Goal: Information Seeking & Learning: Learn about a topic

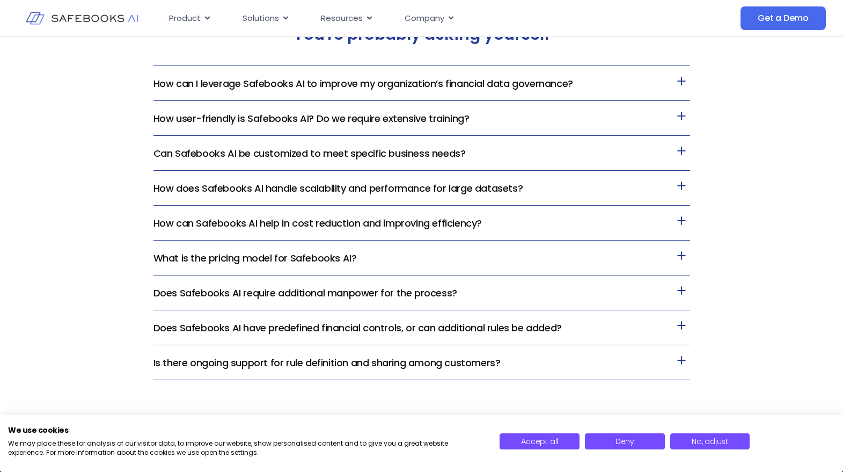
scroll to position [2294, 0]
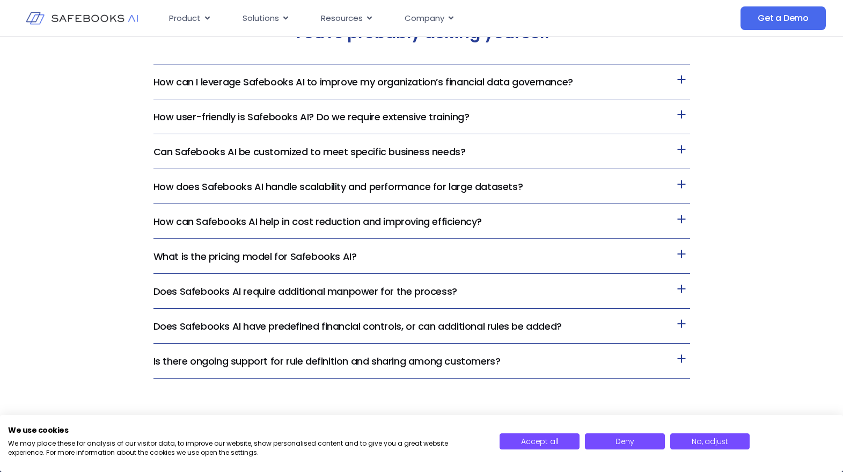
click at [687, 256] on icon at bounding box center [681, 253] width 17 height 17
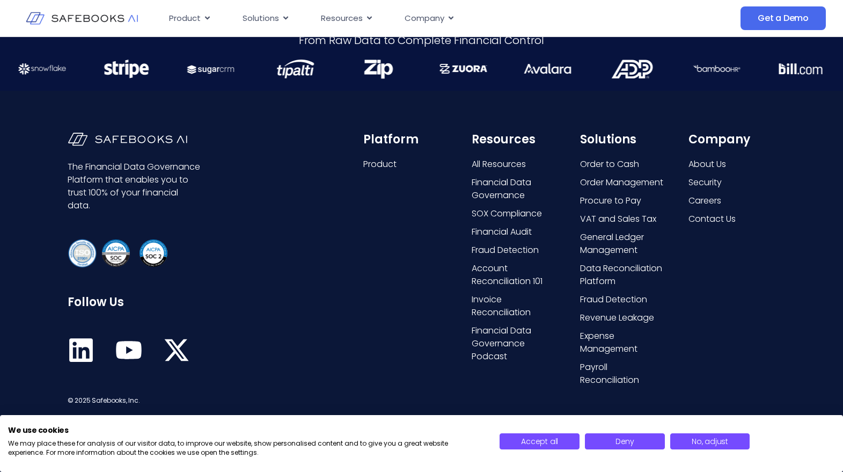
scroll to position [2796, 0]
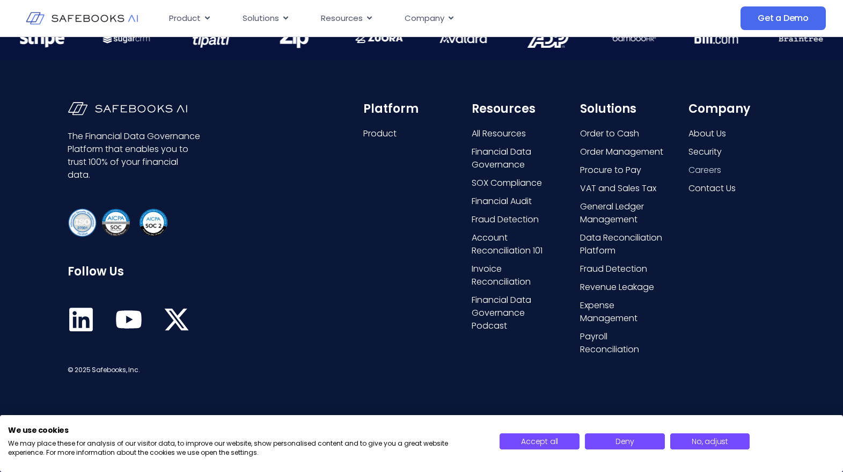
click at [719, 171] on span "Careers" at bounding box center [705, 170] width 33 height 13
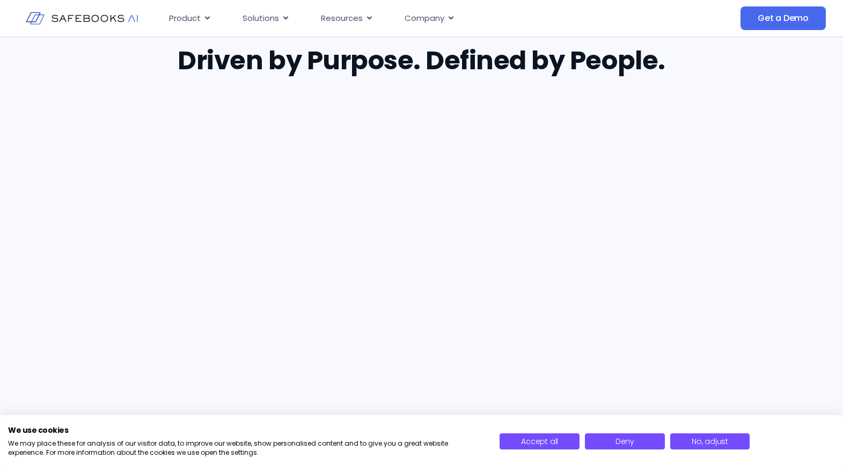
scroll to position [687, 0]
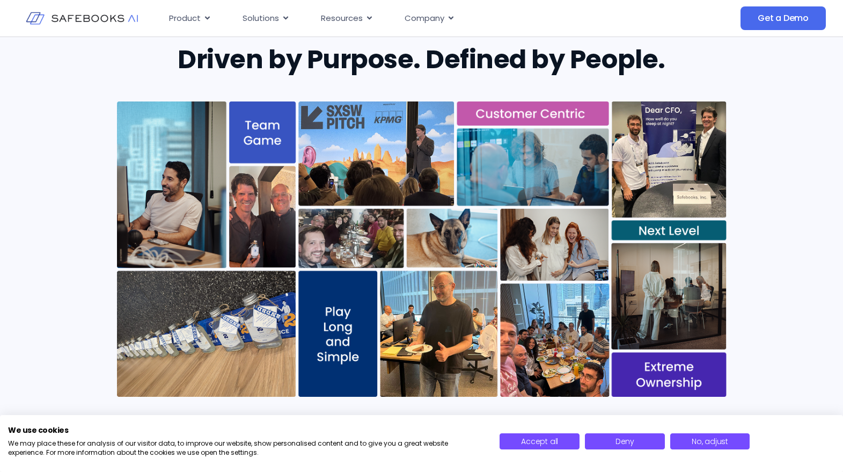
click at [699, 158] on img at bounding box center [422, 248] width 610 height 295
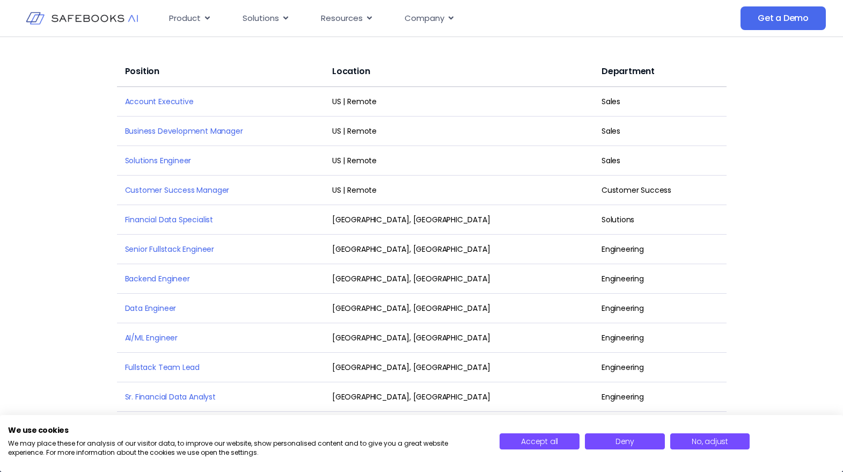
scroll to position [1455, 0]
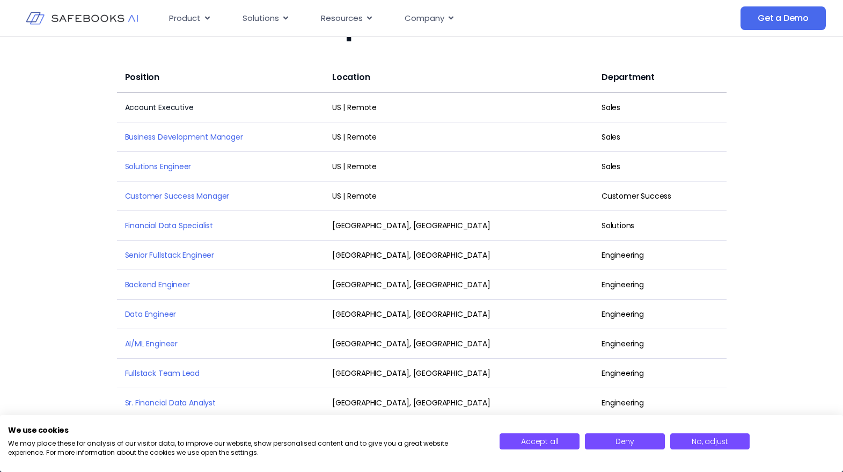
click at [163, 102] on link "Account Executive" at bounding box center [159, 107] width 69 height 11
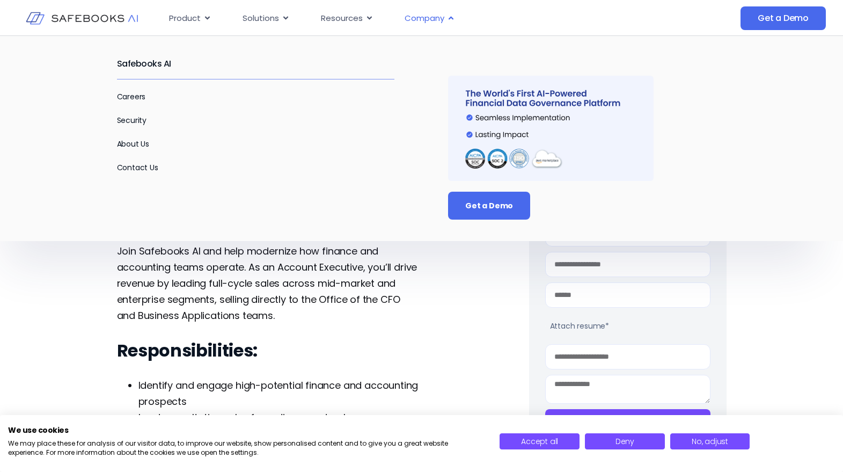
click at [429, 19] on span "Company" at bounding box center [425, 18] width 40 height 12
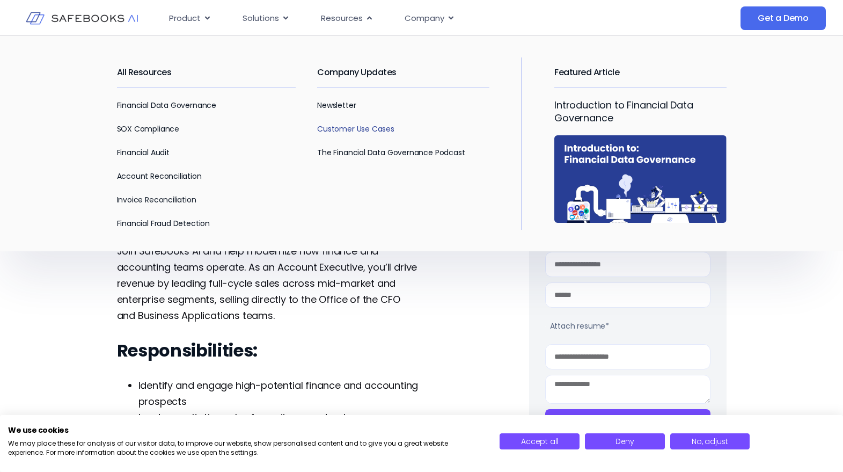
click at [341, 128] on link "Customer Use Cases" at bounding box center [355, 128] width 77 height 11
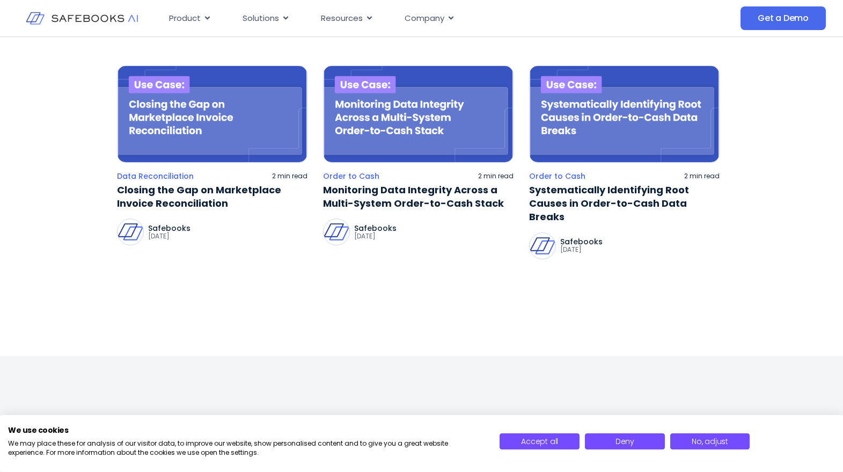
scroll to position [362, 0]
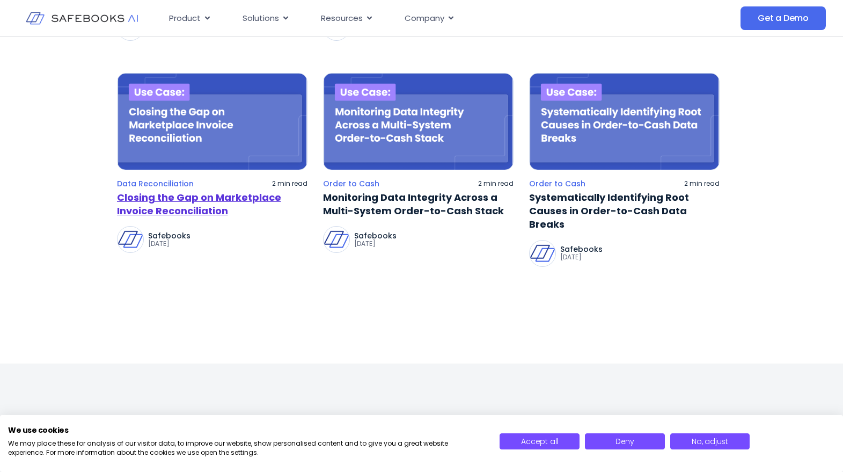
click at [176, 213] on link "Closing the Gap on Marketplace Invoice Reconciliation" at bounding box center [212, 204] width 191 height 27
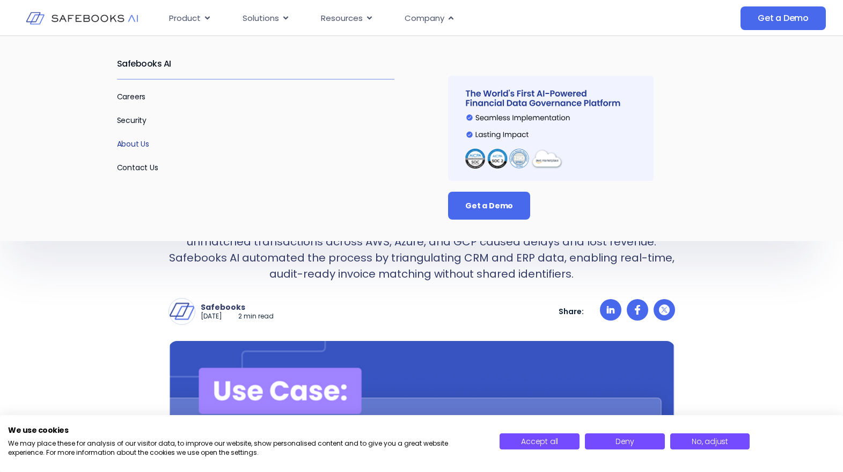
click at [126, 145] on link "About Us" at bounding box center [133, 143] width 33 height 11
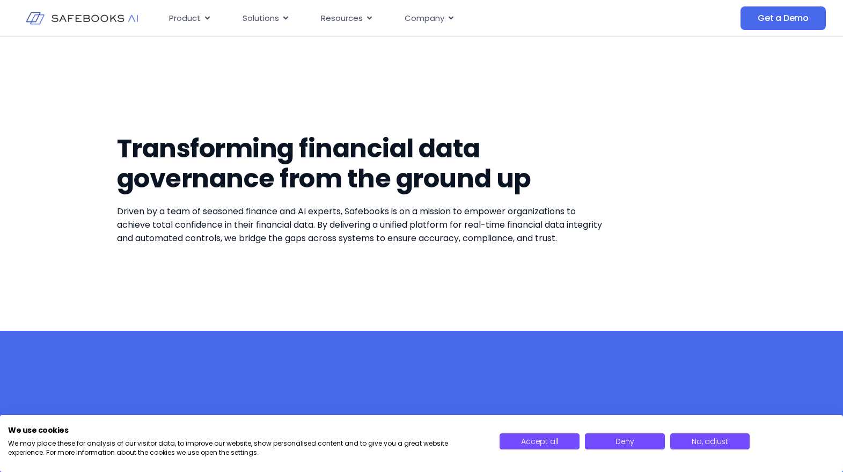
click at [69, 21] on img at bounding box center [82, 18] width 112 height 32
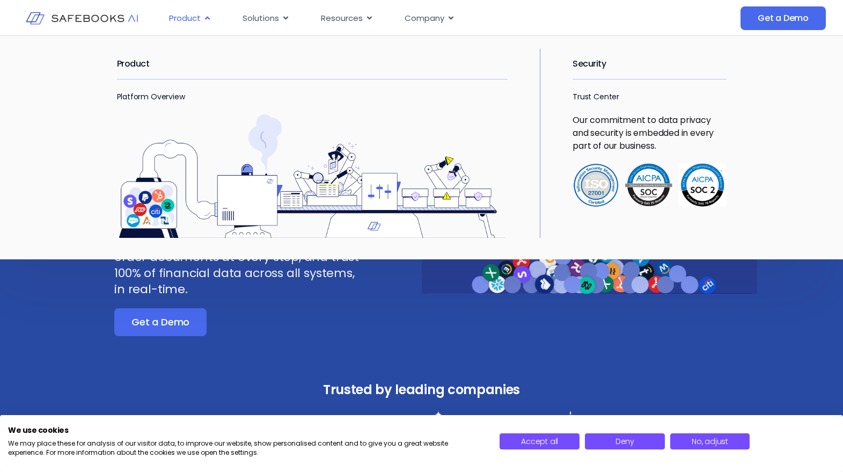
click at [187, 17] on span "Product" at bounding box center [185, 18] width 32 height 12
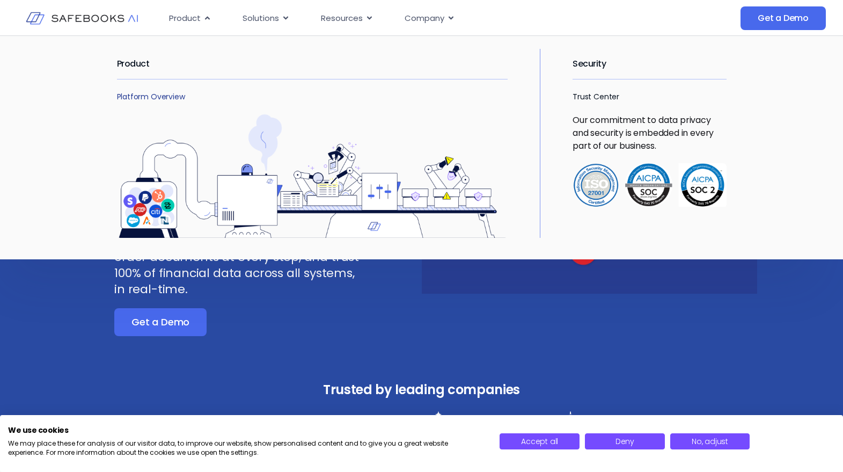
click at [140, 100] on link "Platform Overview" at bounding box center [151, 96] width 68 height 11
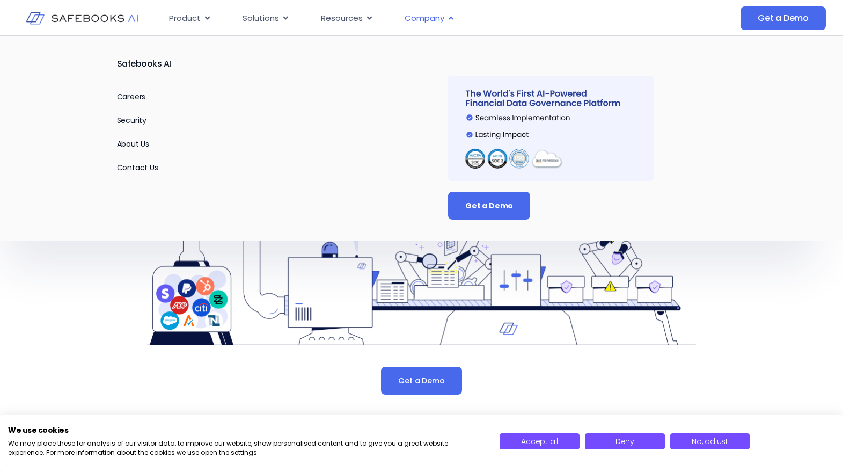
click at [439, 16] on span "Company" at bounding box center [425, 18] width 40 height 12
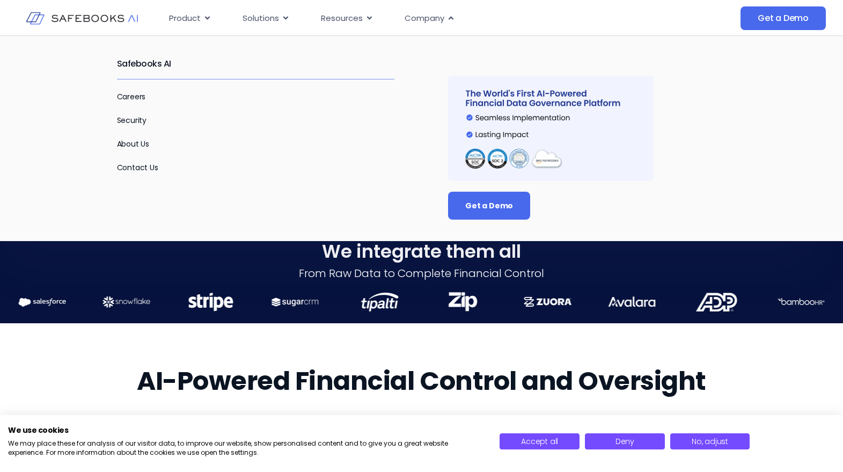
scroll to position [242, 0]
